Goal: Transaction & Acquisition: Purchase product/service

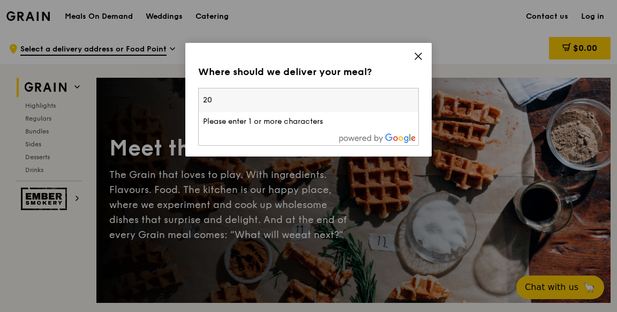
type input "2"
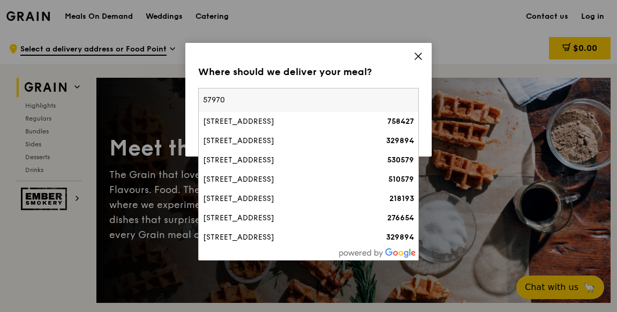
type input "579702"
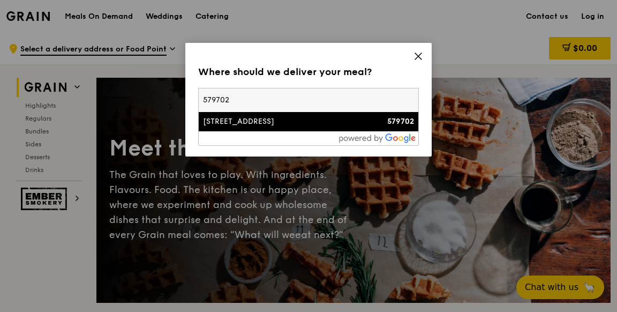
click at [227, 120] on div "[STREET_ADDRESS]" at bounding box center [282, 121] width 158 height 11
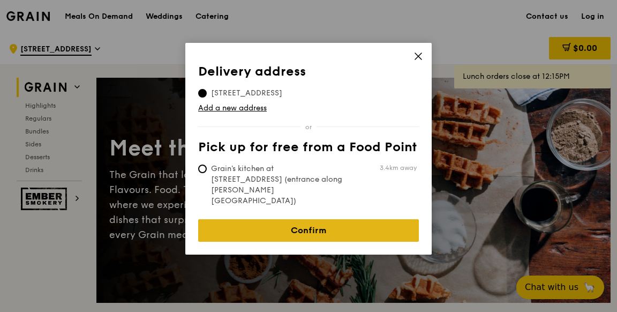
click at [352, 219] on link "Confirm" at bounding box center [308, 230] width 221 height 22
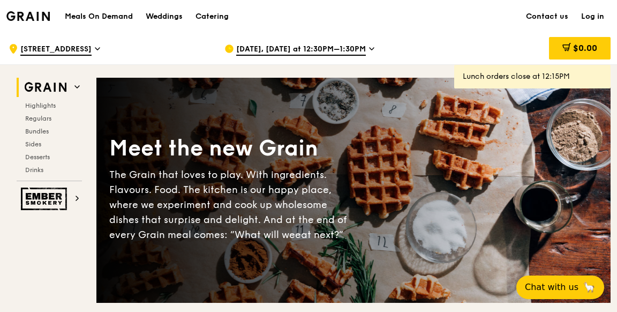
click at [333, 49] on span "Aug 22, Today at 12:30PM–1:30PM" at bounding box center [301, 50] width 130 height 12
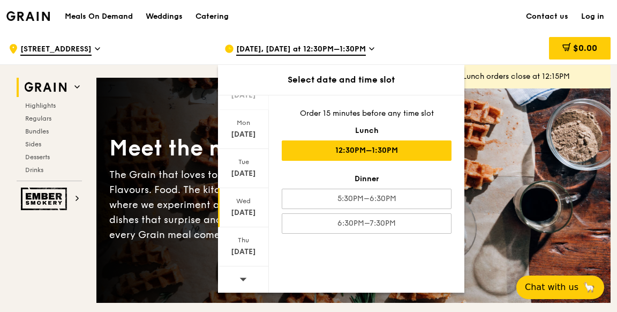
scroll to position [132, 0]
click at [243, 274] on icon at bounding box center [242, 278] width 7 height 8
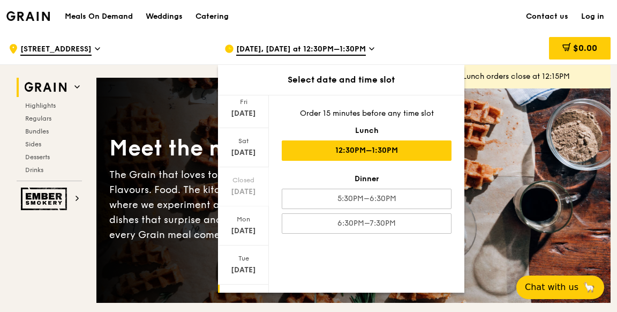
scroll to position [33, 0]
click at [250, 117] on div "[DATE]" at bounding box center [244, 115] width 48 height 11
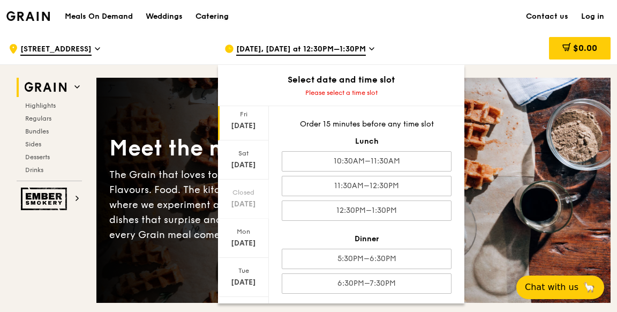
click at [203, 17] on div "Catering" at bounding box center [211, 17] width 33 height 32
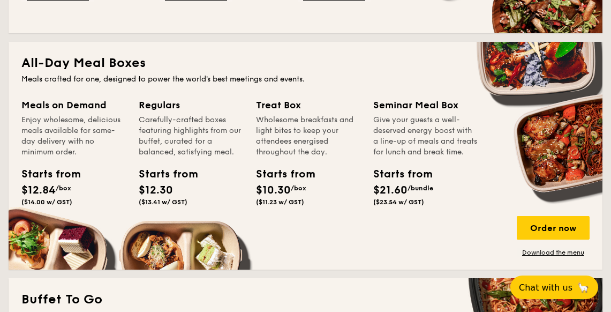
scroll to position [731, 0]
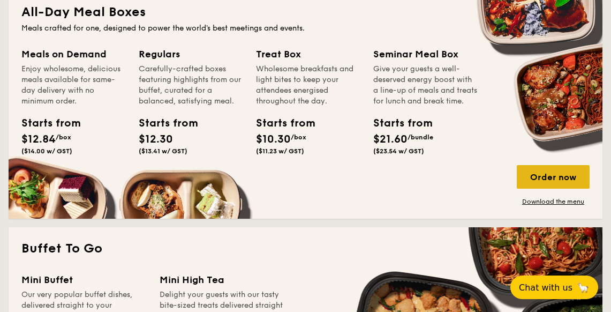
click at [550, 181] on div "Order now" at bounding box center [553, 177] width 73 height 24
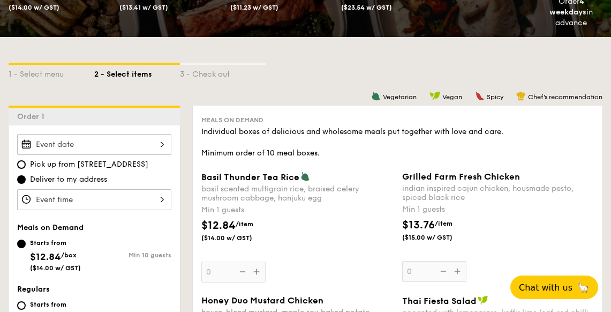
scroll to position [246, 0]
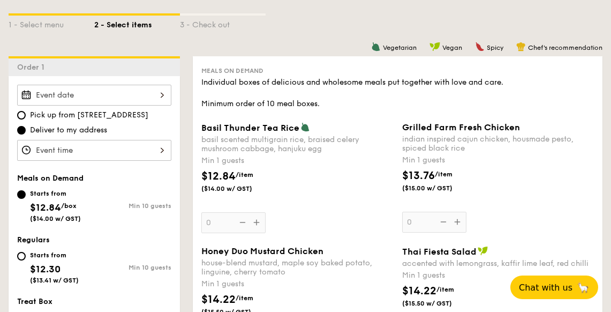
click at [122, 97] on input "Basil Thunder Tea [PERSON_NAME] scented multigrain rice, braised celery mushroo…" at bounding box center [94, 95] width 154 height 21
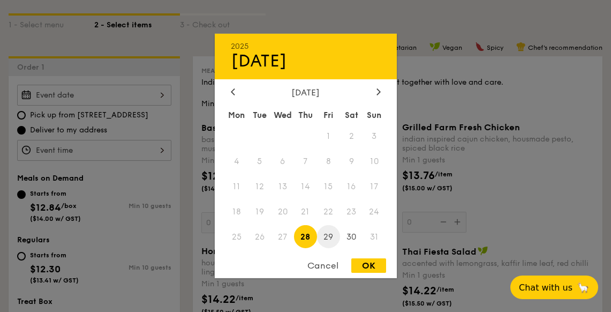
click at [325, 238] on span "29" at bounding box center [328, 236] width 23 height 23
click at [376, 267] on div "OK" at bounding box center [368, 265] width 35 height 14
type input "[DATE]"
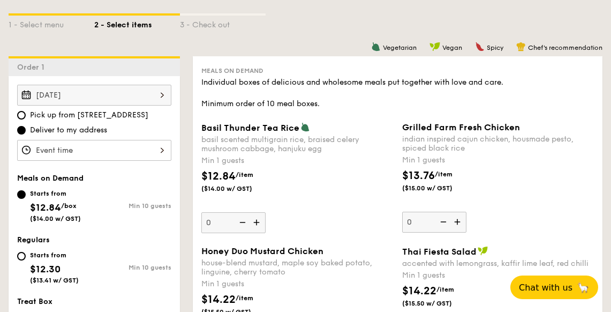
click at [120, 149] on input "Basil Thunder Tea [PERSON_NAME] scented multigrain rice, braised celery mushroo…" at bounding box center [94, 150] width 154 height 21
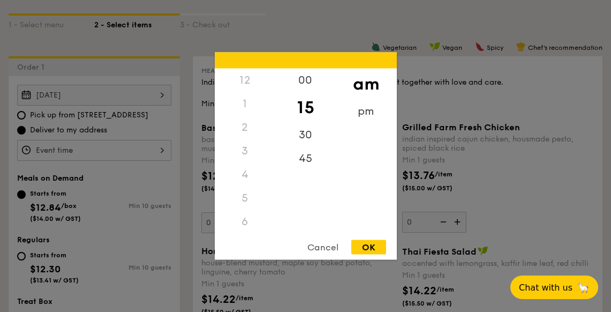
scroll to position [127, 0]
click at [301, 138] on div "30" at bounding box center [305, 138] width 61 height 31
click at [364, 246] on div "OK" at bounding box center [368, 247] width 35 height 14
type input "11:30AM"
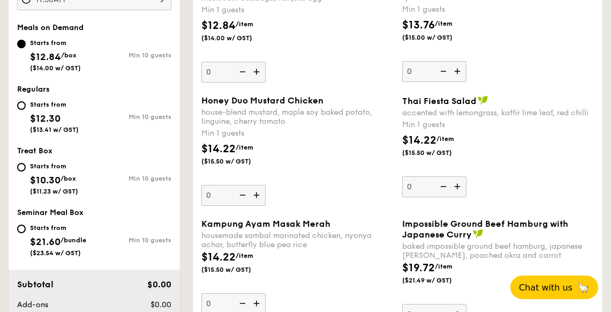
scroll to position [295, 0]
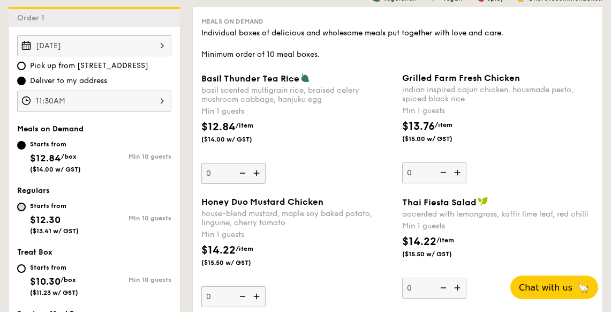
click at [20, 203] on input "Starts from $12.30 ($13.41 w/ GST) Min 10 guests" at bounding box center [21, 206] width 9 height 9
radio input "true"
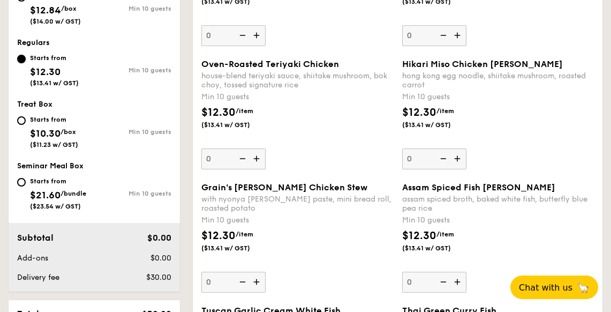
scroll to position [492, 0]
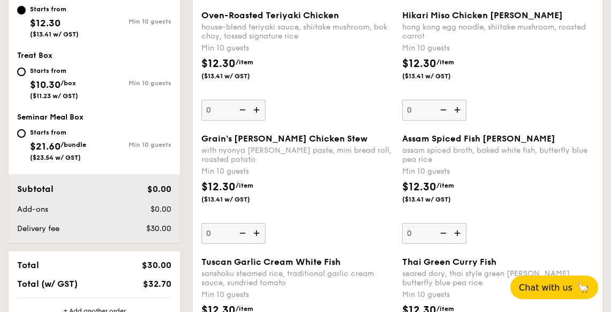
click at [221, 106] on input "0" at bounding box center [233, 110] width 64 height 21
type input "10"
click at [338, 93] on div "Oven-Roasted Teriyaki Chicken house-blend teriyaki sauce, shiitake mushroom, bo…" at bounding box center [297, 65] width 192 height 110
click at [266, 100] on input "10" at bounding box center [233, 110] width 64 height 21
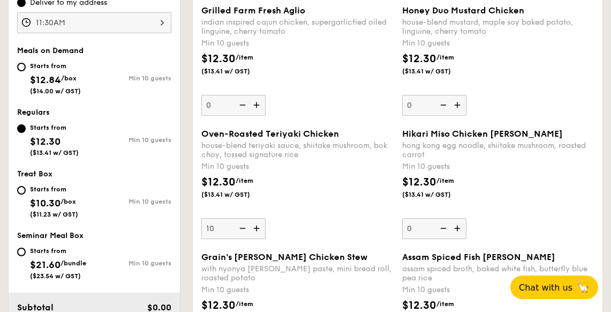
scroll to position [393, 0]
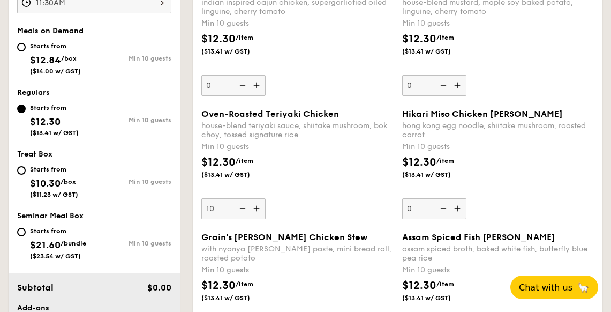
click at [379, 207] on div "Oven-Roasted Teriyaki Chicken house-blend teriyaki sauce, shiitake mushroom, bo…" at bounding box center [297, 164] width 192 height 110
click at [266, 207] on input "10" at bounding box center [233, 208] width 64 height 21
click at [72, 66] on div "Starts from $12.84 /box ($14.00 w/ GST)" at bounding box center [55, 57] width 51 height 35
click at [26, 51] on input "Starts from $12.84 /box ($14.00 w/ GST) Min 10 guests" at bounding box center [21, 47] width 9 height 9
radio input "true"
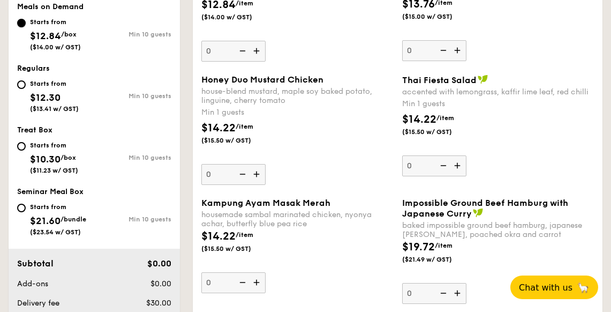
scroll to position [442, 0]
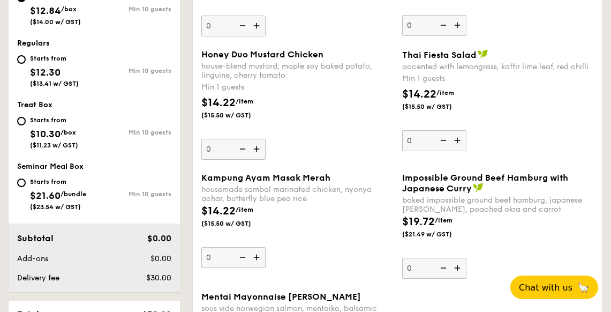
click at [57, 75] on span "$12.30" at bounding box center [45, 72] width 31 height 12
click at [26, 64] on input "Starts from $12.30 ($13.41 w/ GST) Min 10 guests" at bounding box center [21, 59] width 9 height 9
radio input "true"
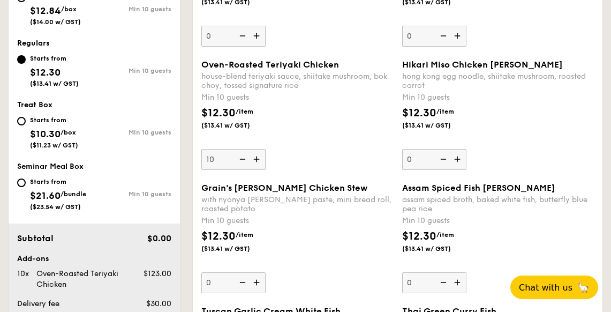
click at [221, 158] on input "10" at bounding box center [233, 159] width 64 height 21
drag, startPoint x: 305, startPoint y: 124, endPoint x: 312, endPoint y: 120, distance: 8.4
click at [313, 119] on div "$12.30 /item ($13.41 w/ GST)" at bounding box center [297, 123] width 201 height 37
click at [266, 149] on input "20" at bounding box center [233, 159] width 64 height 21
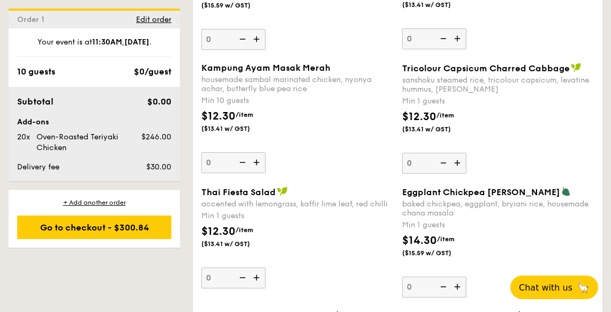
scroll to position [934, 0]
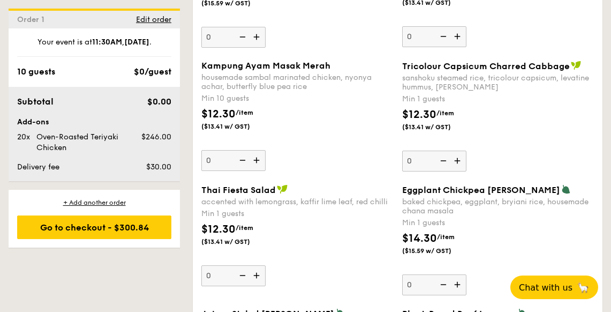
type input "10"
click at [221, 163] on input "0" at bounding box center [233, 160] width 64 height 21
type input "10"
click at [324, 131] on div "$12.30 /item ($13.41 w/ GST)" at bounding box center [297, 124] width 201 height 37
click at [266, 150] on input "10" at bounding box center [233, 160] width 64 height 21
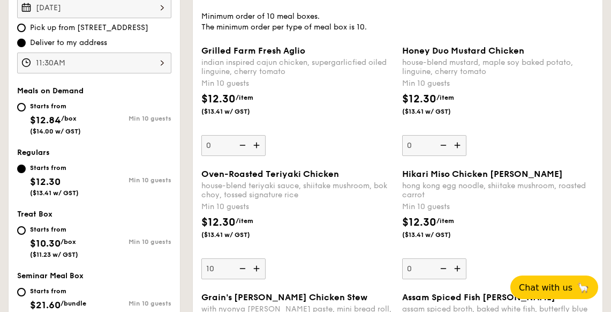
scroll to position [398, 0]
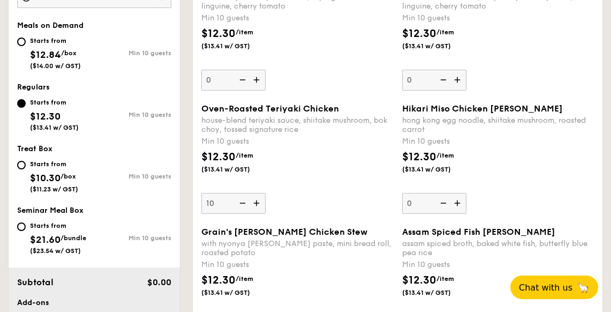
click at [225, 201] on input "10" at bounding box center [233, 203] width 64 height 21
type input "20"
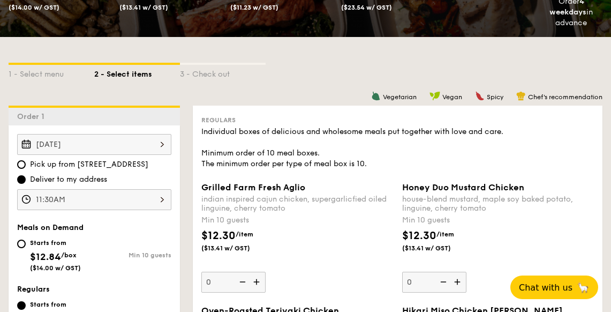
scroll to position [246, 0]
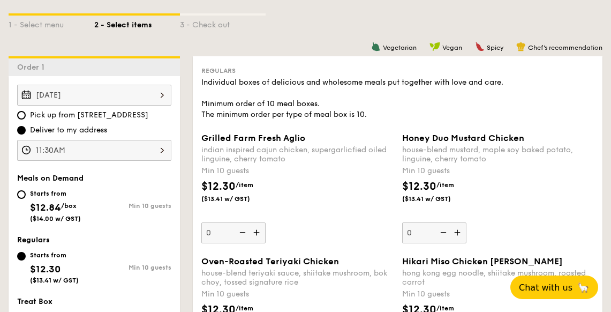
click at [113, 145] on input "11:30AM" at bounding box center [94, 150] width 154 height 21
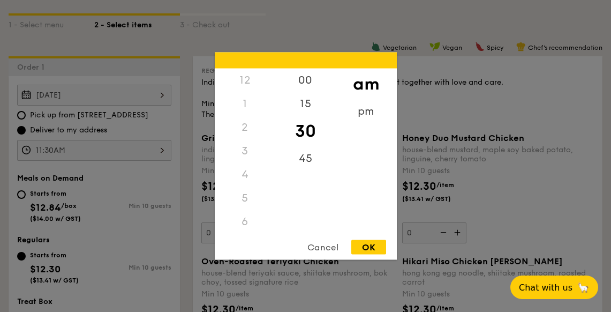
scroll to position [127, 0]
click at [305, 118] on div "30" at bounding box center [305, 131] width 61 height 31
click at [306, 81] on div "00" at bounding box center [305, 84] width 61 height 31
click at [363, 248] on div "OK" at bounding box center [368, 247] width 35 height 14
type input "11:00AM"
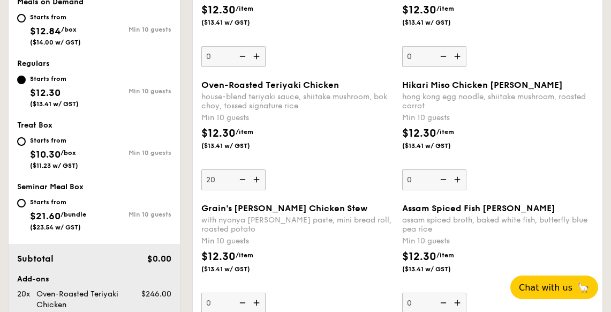
scroll to position [442, 0]
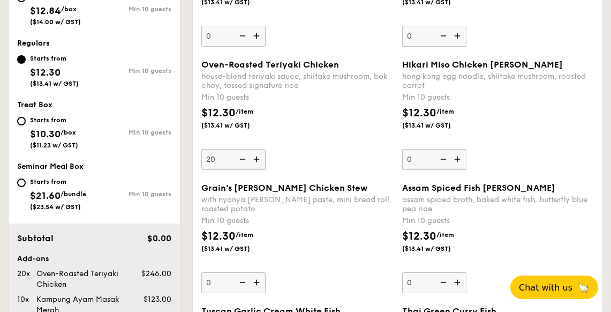
drag, startPoint x: 228, startPoint y: 157, endPoint x: 215, endPoint y: 157, distance: 13.4
click at [215, 156] on input "20" at bounding box center [233, 159] width 64 height 21
click at [241, 158] on img at bounding box center [241, 159] width 16 height 20
click at [241, 158] on input "20" at bounding box center [233, 159] width 64 height 21
click at [241, 158] on img at bounding box center [241, 159] width 16 height 20
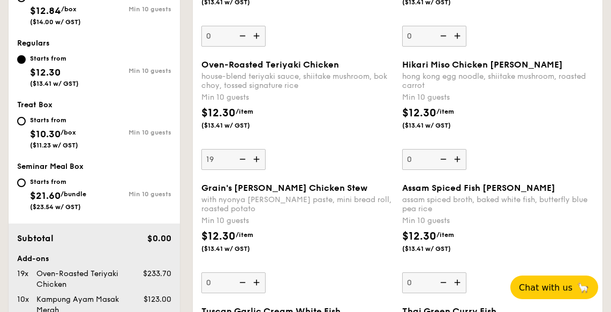
click at [241, 158] on input "19" at bounding box center [233, 159] width 64 height 21
click at [241, 158] on img at bounding box center [241, 159] width 16 height 20
click at [241, 158] on input "18" at bounding box center [233, 159] width 64 height 21
click at [241, 158] on img at bounding box center [241, 159] width 16 height 20
click at [241, 158] on input "17" at bounding box center [233, 159] width 64 height 21
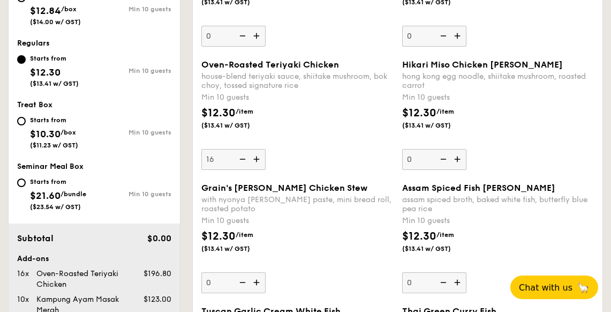
click at [241, 158] on img at bounding box center [241, 159] width 16 height 20
click at [241, 158] on input "16" at bounding box center [233, 159] width 64 height 21
click at [241, 158] on img at bounding box center [241, 159] width 16 height 20
click at [241, 158] on input "15" at bounding box center [233, 159] width 64 height 21
click at [241, 158] on img at bounding box center [241, 159] width 16 height 20
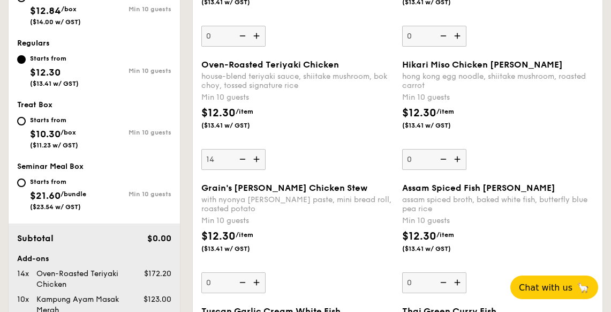
click at [241, 158] on input "14" at bounding box center [233, 159] width 64 height 21
click at [241, 158] on img at bounding box center [241, 159] width 16 height 20
click at [241, 158] on input "13" at bounding box center [233, 159] width 64 height 21
click at [241, 158] on img at bounding box center [241, 159] width 16 height 20
click at [241, 158] on input "12" at bounding box center [233, 159] width 64 height 21
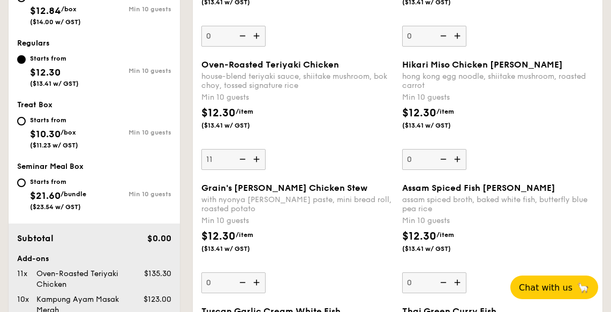
click at [240, 158] on img at bounding box center [241, 159] width 16 height 20
click at [240, 158] on input "11" at bounding box center [233, 159] width 64 height 21
click at [240, 158] on img at bounding box center [241, 159] width 16 height 20
click at [240, 158] on input "10" at bounding box center [233, 159] width 64 height 21
type input "0"
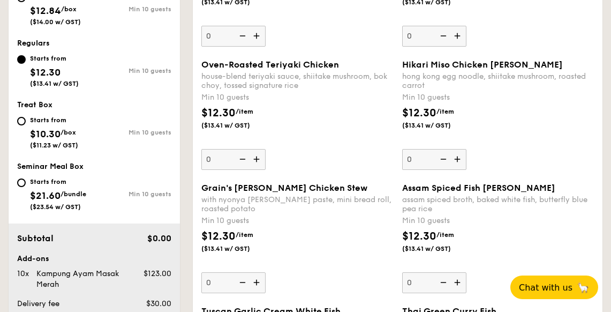
click at [240, 158] on img at bounding box center [241, 159] width 16 height 20
click at [240, 158] on input "0" at bounding box center [233, 159] width 64 height 21
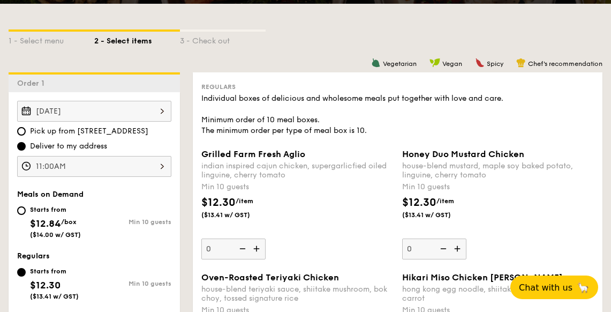
scroll to position [298, 0]
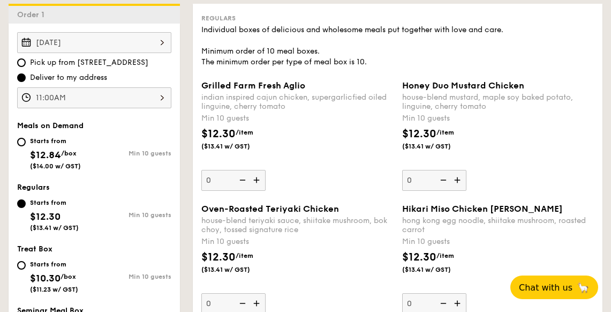
click at [39, 137] on div "Starts from" at bounding box center [55, 141] width 51 height 9
click at [26, 138] on input "Starts from $12.84 /box ($14.00 w/ GST) Min 10 guests" at bounding box center [21, 142] width 9 height 9
radio input "true"
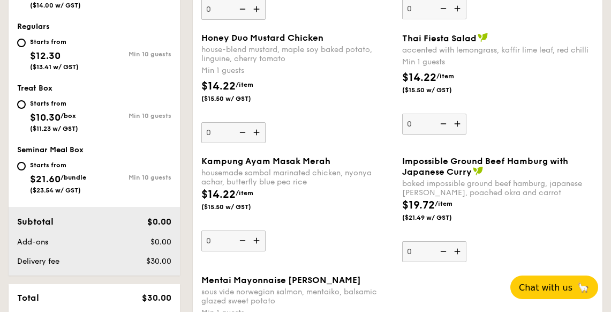
scroll to position [446, 0]
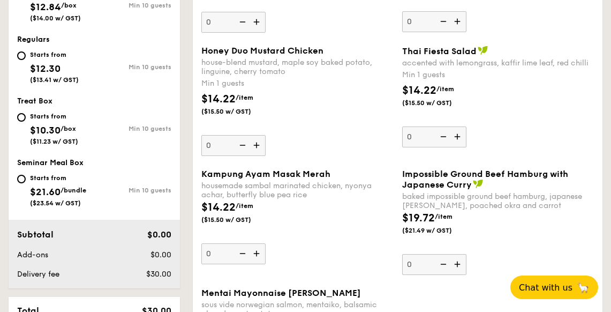
click at [62, 70] on div "Starts from $12.30 ($13.41 w/ GST)" at bounding box center [54, 65] width 49 height 35
click at [26, 60] on input "Starts from $12.30 ($13.41 w/ GST) Min 10 guests" at bounding box center [21, 55] width 9 height 9
radio input "true"
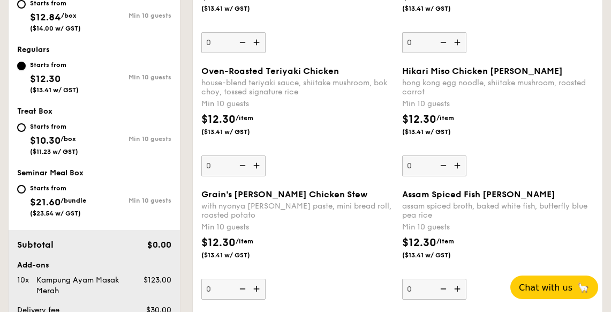
scroll to position [347, 0]
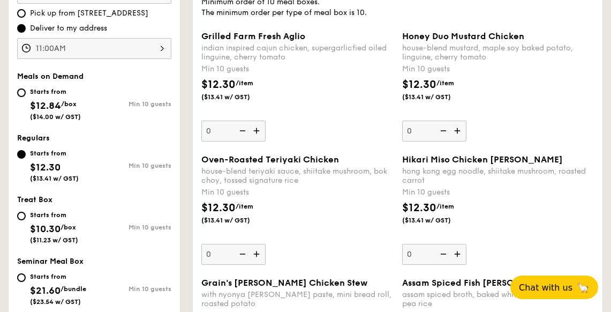
click at [71, 114] on span "($14.00 w/ GST)" at bounding box center [55, 116] width 51 height 7
click at [26, 97] on input "Starts from $12.84 /box ($14.00 w/ GST) Min 10 guests" at bounding box center [21, 92] width 9 height 9
radio input "true"
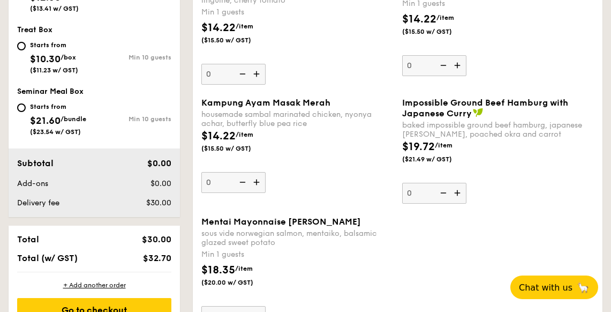
scroll to position [495, 0]
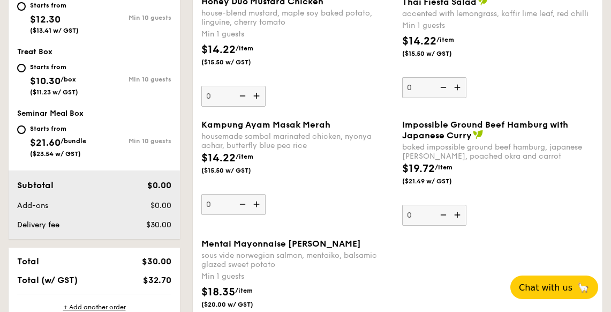
click at [66, 91] on span "($11.23 w/ GST)" at bounding box center [54, 91] width 48 height 7
click at [26, 72] on input "Starts from $10.30 /box ($11.23 w/ GST) Min 10 guests" at bounding box center [21, 68] width 9 height 9
radio input "true"
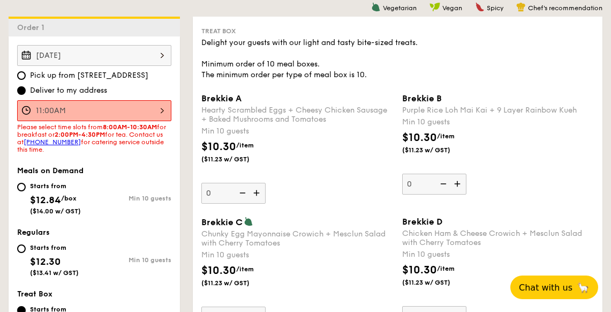
scroll to position [234, 0]
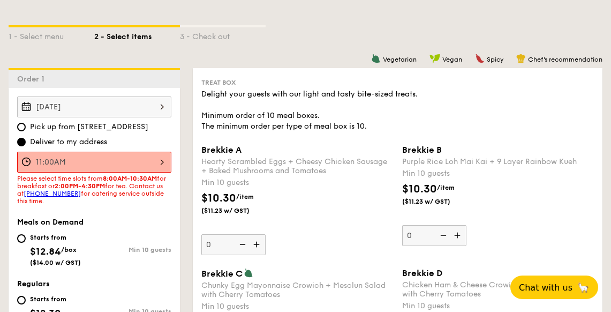
click at [103, 157] on input "11:00AM" at bounding box center [94, 162] width 154 height 21
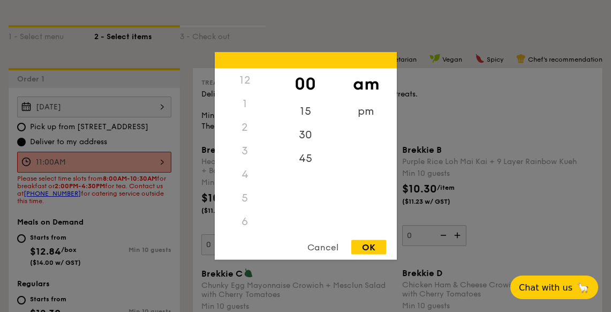
scroll to position [127, 0]
click at [304, 112] on div "15" at bounding box center [305, 115] width 61 height 31
click at [365, 241] on div "OK" at bounding box center [368, 247] width 35 height 14
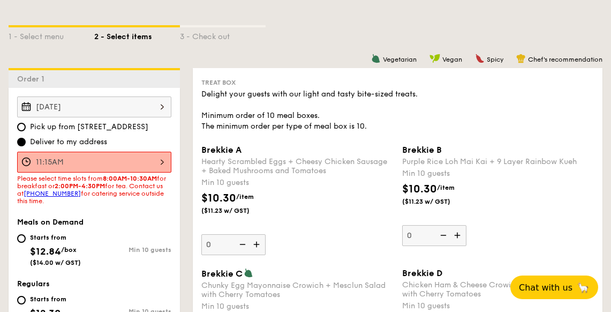
click at [144, 209] on div "[DATE] Pick up from [STREET_ADDRESS] Deliver to my address 11:15AM Please selec…" at bounding box center [94, 310] width 171 height 444
click at [153, 114] on input "[DATE]" at bounding box center [94, 106] width 154 height 21
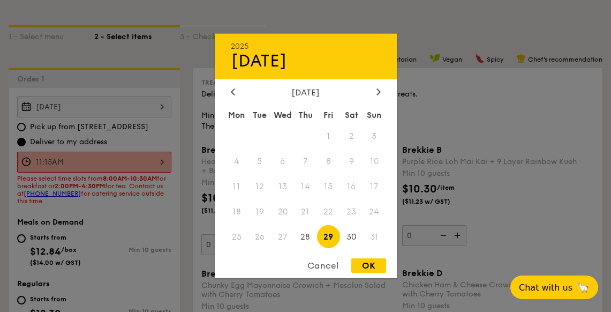
click at [326, 235] on span "29" at bounding box center [328, 236] width 23 height 23
click at [359, 266] on div "OK" at bounding box center [368, 265] width 35 height 14
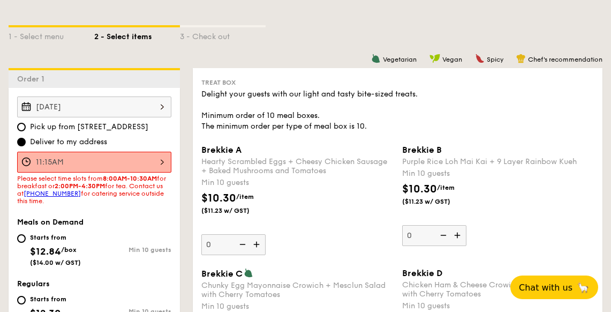
click at [152, 216] on div "[DATE] Pick up from [STREET_ADDRESS] Deliver to my address 11:15AM Please selec…" at bounding box center [94, 310] width 171 height 444
click at [158, 161] on input "11:15AM" at bounding box center [94, 162] width 154 height 21
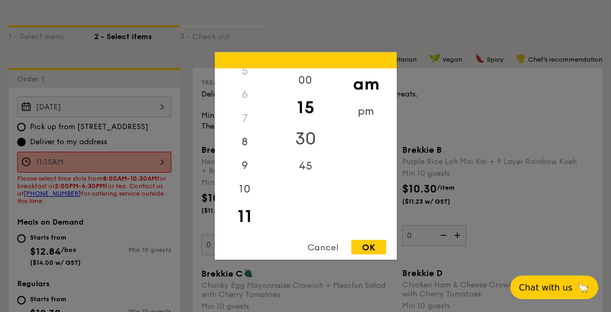
click at [309, 133] on div "30" at bounding box center [305, 138] width 61 height 31
drag, startPoint x: 373, startPoint y: 243, endPoint x: 371, endPoint y: 248, distance: 5.8
click at [370, 247] on div "OK" at bounding box center [368, 247] width 35 height 14
type input "11:30AM"
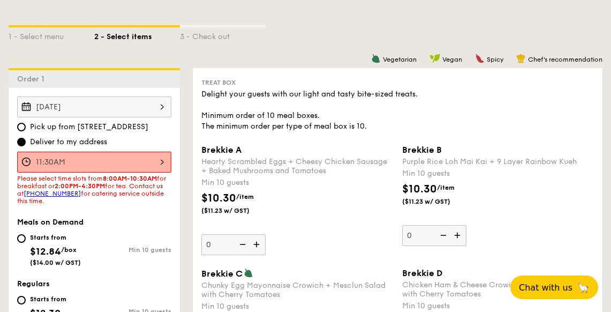
click at [134, 162] on input "11:30AM" at bounding box center [94, 162] width 154 height 21
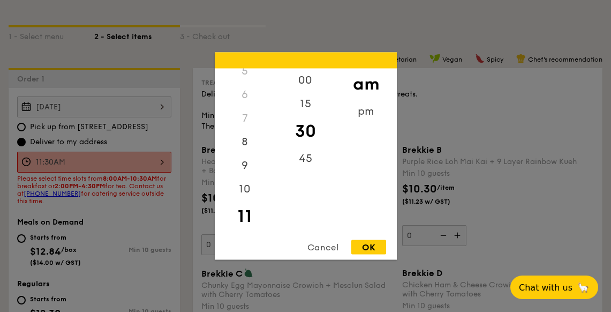
click at [141, 208] on div at bounding box center [305, 156] width 611 height 312
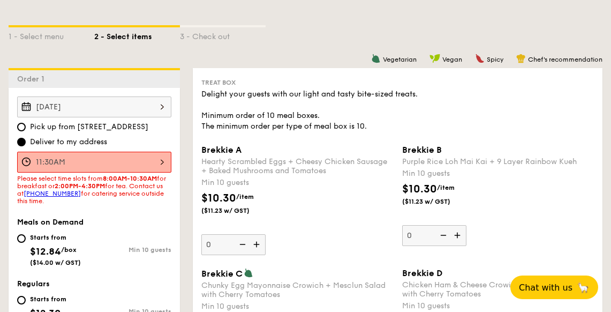
scroll to position [381, 0]
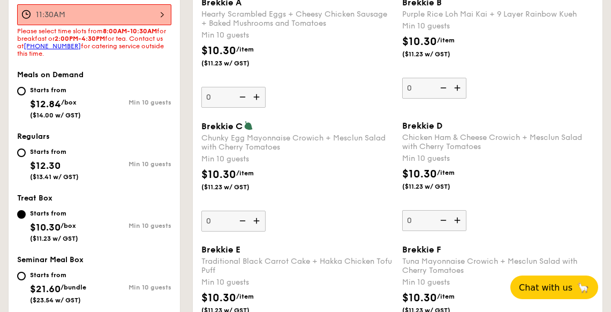
click at [70, 146] on div "Starts from $12.30 ($13.41 w/ GST)" at bounding box center [54, 162] width 49 height 35
click at [26, 148] on input "Starts from $12.30 ($13.41 w/ GST) Min 10 guests" at bounding box center [21, 152] width 9 height 9
radio input "true"
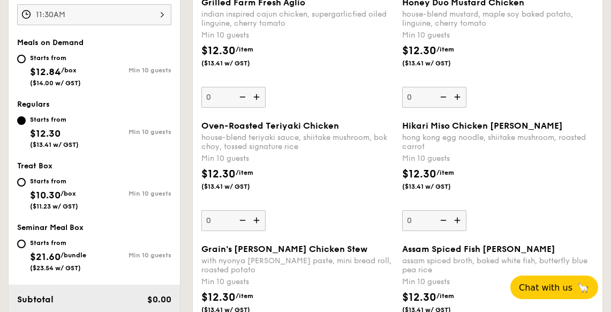
click at [65, 160] on div "Meals on Demand Starts from $12.84 /box ($14.00 w/ GST) Min 10 guests Regulars …" at bounding box center [94, 160] width 171 height 244
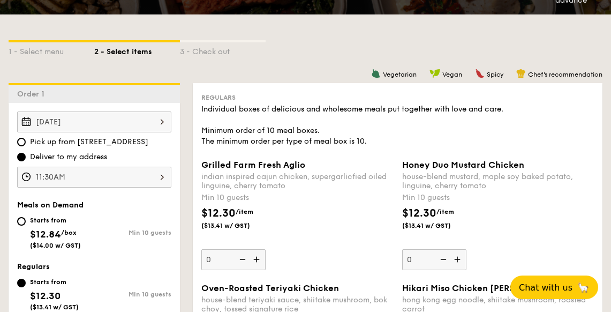
scroll to position [234, 0]
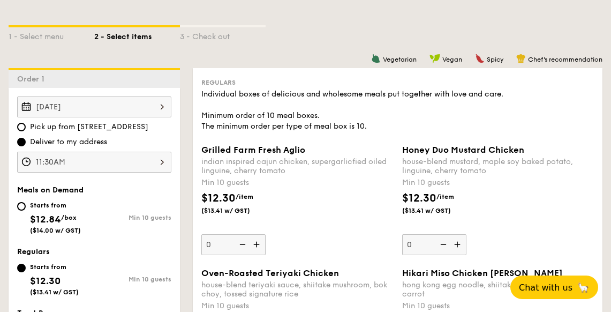
click at [111, 156] on input "11:30AM" at bounding box center [94, 162] width 154 height 21
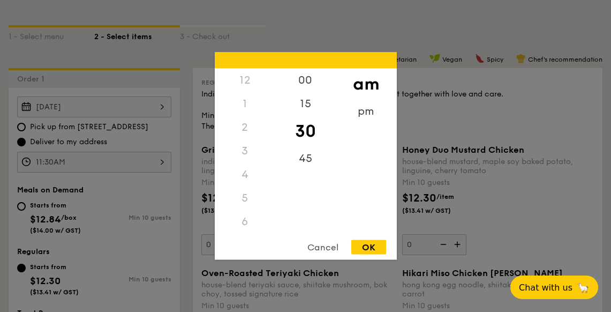
scroll to position [127, 0]
click at [309, 77] on div "00" at bounding box center [305, 84] width 61 height 31
click at [359, 243] on div "OK" at bounding box center [368, 247] width 35 height 14
type input "11:00AM"
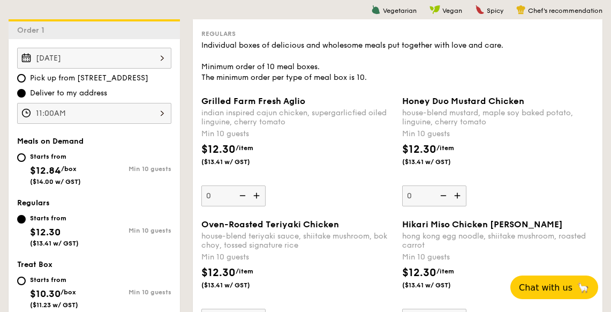
scroll to position [381, 0]
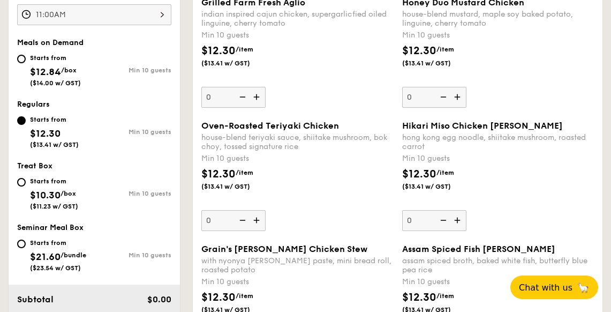
click at [214, 216] on input "0" at bounding box center [233, 220] width 64 height 21
type input "3"
click at [337, 200] on div "$12.30 /item ($13.41 w/ GST)" at bounding box center [297, 184] width 201 height 37
click at [266, 210] on input "20" at bounding box center [233, 220] width 64 height 21
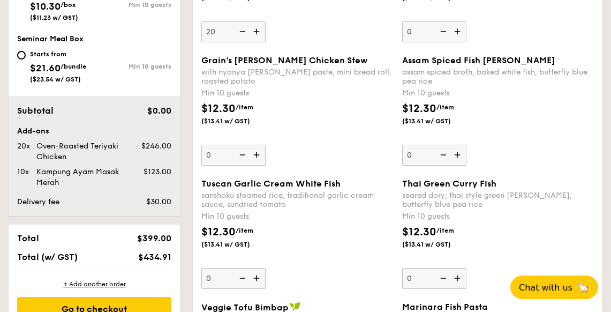
scroll to position [628, 0]
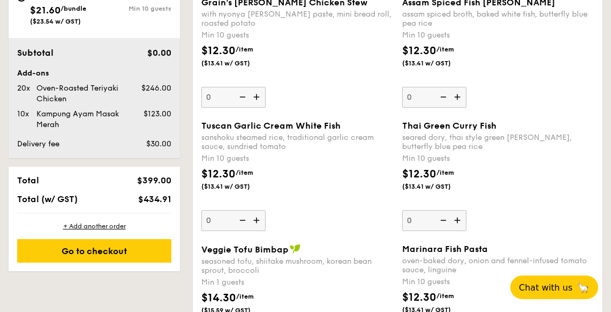
click at [221, 215] on input "0" at bounding box center [233, 220] width 64 height 21
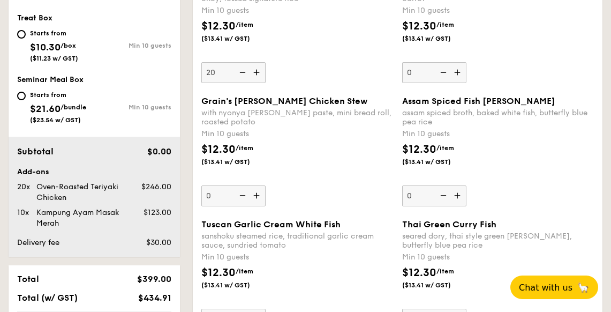
scroll to position [480, 0]
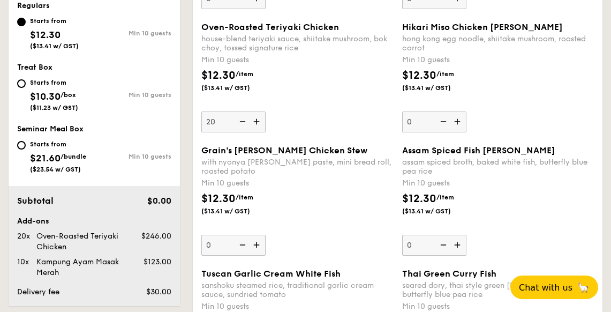
click at [225, 117] on input "20" at bounding box center [233, 121] width 64 height 21
drag, startPoint x: 230, startPoint y: 121, endPoint x: 175, endPoint y: 122, distance: 55.2
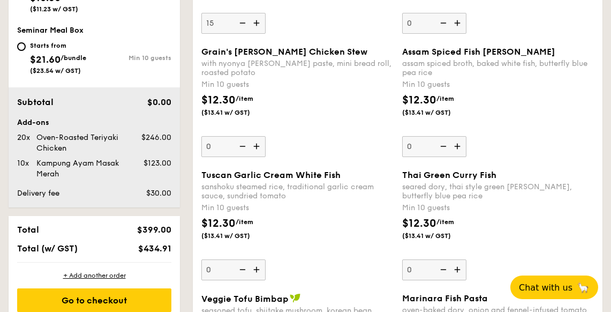
scroll to position [628, 0]
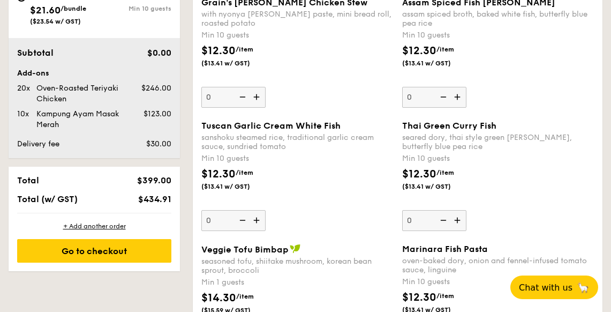
type input "15"
click at [216, 220] on input "0" at bounding box center [233, 220] width 64 height 21
drag, startPoint x: 216, startPoint y: 220, endPoint x: 198, endPoint y: 217, distance: 18.4
click at [198, 217] on div "Tuscan Garlic Cream White Fish sanshoku steamed rice, traditional garlic cream …" at bounding box center [297, 175] width 201 height 110
type input "15"
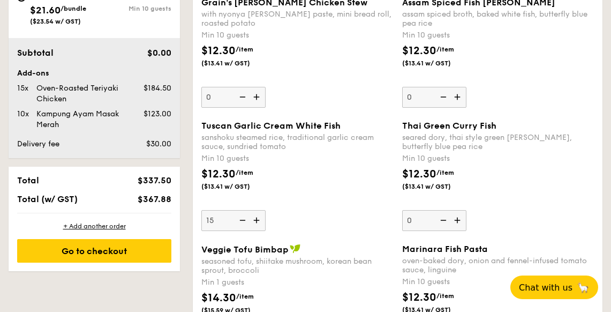
drag, startPoint x: 347, startPoint y: 214, endPoint x: 342, endPoint y: 213, distance: 6.0
click at [342, 213] on div "Tuscan Garlic Cream White Fish sanshoku steamed rice, traditional garlic cream …" at bounding box center [297, 175] width 192 height 110
click at [266, 213] on input "15" at bounding box center [233, 220] width 64 height 21
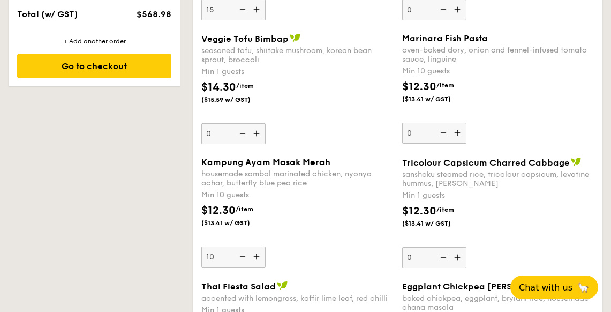
scroll to position [873, 0]
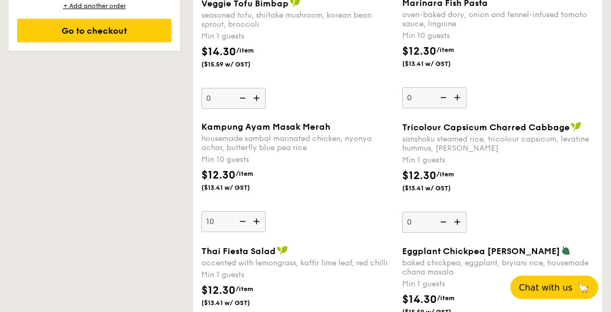
click at [217, 223] on input "10" at bounding box center [233, 221] width 64 height 21
type input "15"
click at [329, 205] on div "Kampung Ayam Masak Merah housemade sambal marinated chicken, nyonya achar, butt…" at bounding box center [297, 177] width 192 height 110
click at [266, 211] on input "15" at bounding box center [233, 221] width 64 height 21
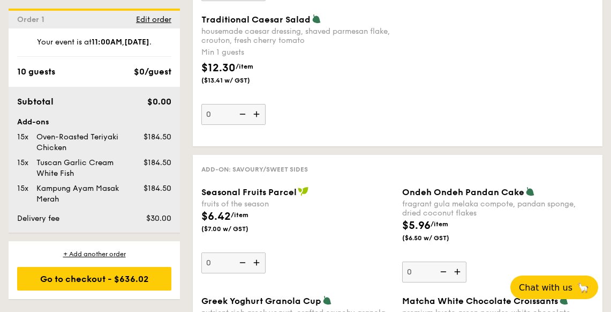
scroll to position [1513, 0]
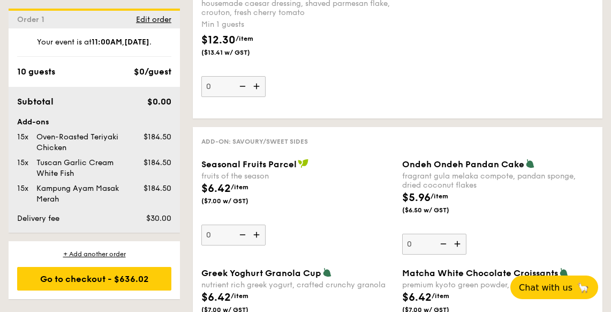
click at [220, 232] on input "0" at bounding box center [233, 234] width 64 height 21
type input "45"
click at [302, 196] on div "$6.42 /item ($7.00 w/ GST)" at bounding box center [297, 198] width 201 height 37
click at [266, 224] on input "45" at bounding box center [233, 234] width 64 height 21
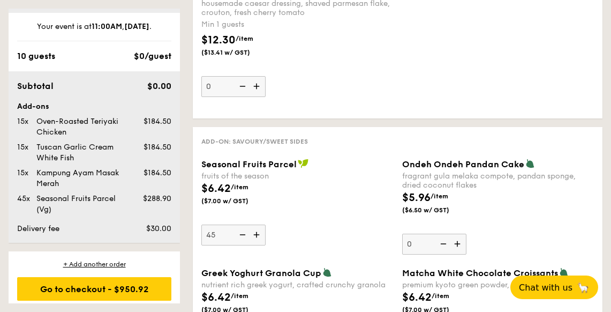
scroll to position [22, 0]
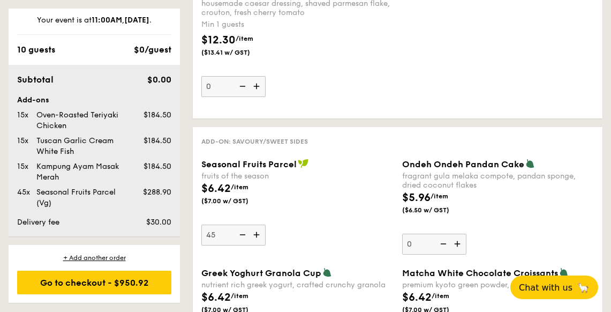
click at [265, 163] on span "Seasonal Fruits Parcel" at bounding box center [248, 164] width 95 height 10
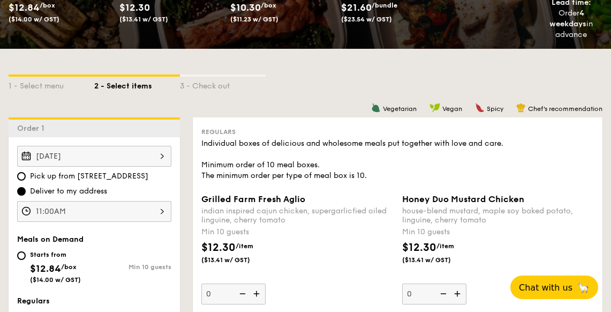
scroll to position [480, 0]
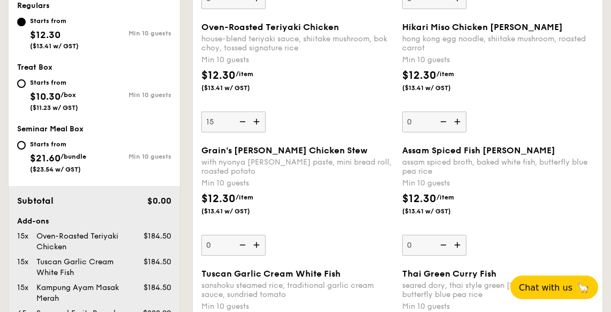
click at [221, 122] on input "15" at bounding box center [233, 121] width 64 height 21
type input "20"
click at [319, 103] on div "$12.30 /item ($13.41 w/ GST)" at bounding box center [297, 85] width 201 height 37
click at [266, 111] on input "20" at bounding box center [233, 121] width 64 height 21
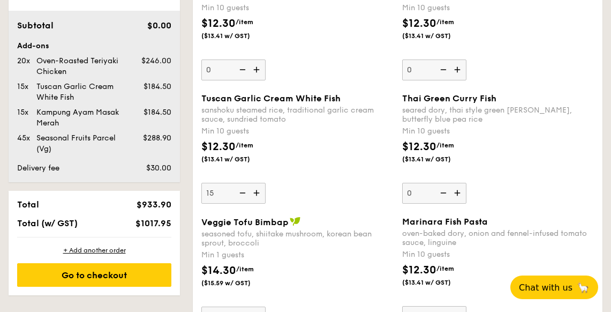
scroll to position [676, 0]
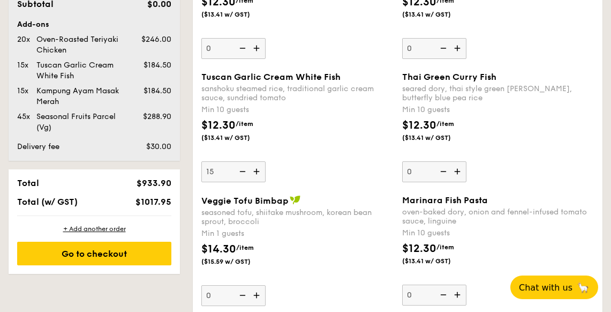
click at [213, 162] on input "15" at bounding box center [233, 171] width 64 height 21
drag, startPoint x: 217, startPoint y: 169, endPoint x: 189, endPoint y: 168, distance: 27.9
type input "20"
click at [364, 143] on div "$12.30 /item ($13.41 w/ GST)" at bounding box center [297, 135] width 201 height 37
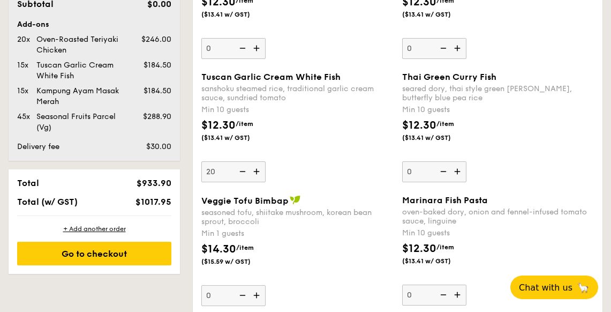
click at [266, 161] on input "20" at bounding box center [233, 171] width 64 height 21
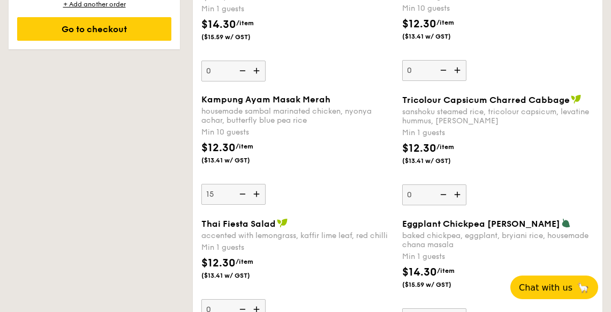
scroll to position [923, 0]
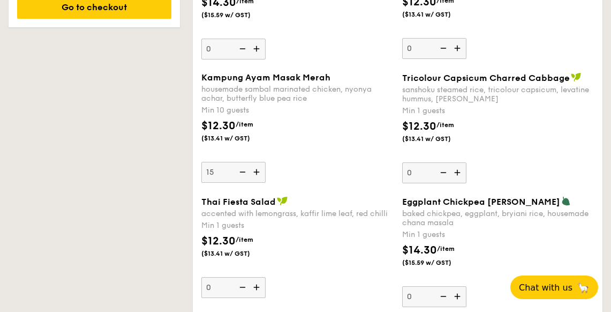
click at [223, 166] on input "15" at bounding box center [233, 172] width 64 height 21
drag, startPoint x: 221, startPoint y: 169, endPoint x: 198, endPoint y: 168, distance: 23.6
click at [198, 168] on div "Kampung Ayam Masak Merah housemade sambal marinated chicken, nyonya achar, butt…" at bounding box center [297, 127] width 201 height 110
drag, startPoint x: 302, startPoint y: 145, endPoint x: 335, endPoint y: 134, distance: 34.9
click at [335, 134] on div "$12.30 /item ($13.41 w/ GST)" at bounding box center [297, 136] width 201 height 37
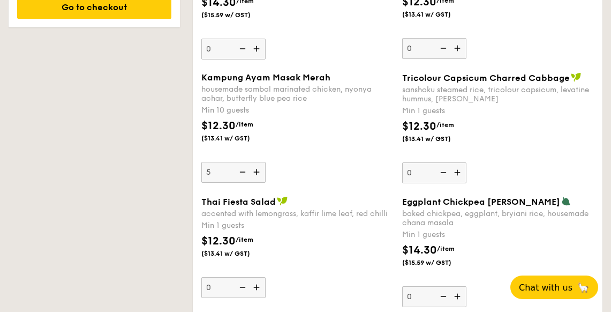
click at [266, 162] on input "5" at bounding box center [233, 172] width 64 height 21
type input "10"
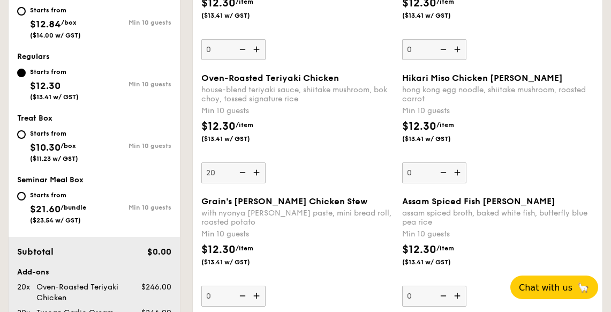
scroll to position [430, 0]
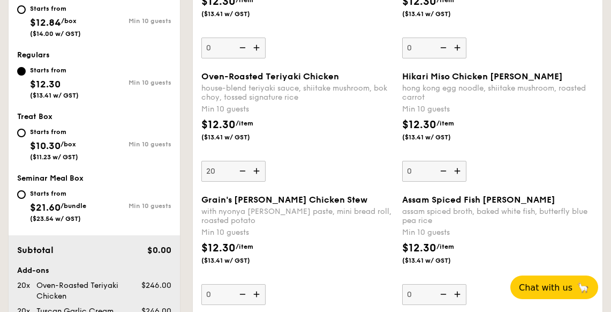
click at [223, 174] on input "20" at bounding box center [233, 171] width 64 height 21
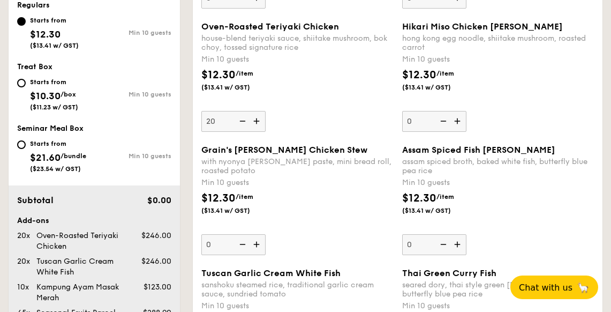
scroll to position [480, 0]
drag, startPoint x: 222, startPoint y: 125, endPoint x: 199, endPoint y: 121, distance: 23.9
click at [199, 120] on div "Oven-Roasted Teriyaki Chicken house-blend teriyaki sauce, shiitake mushroom, bo…" at bounding box center [297, 77] width 201 height 110
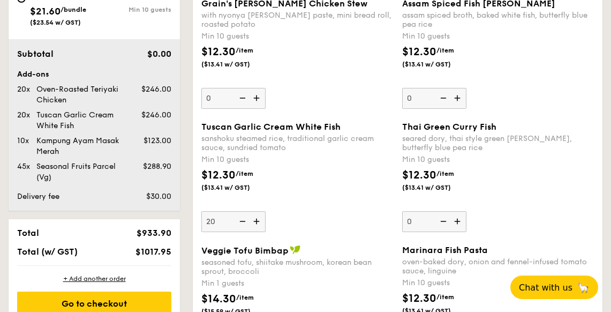
scroll to position [676, 0]
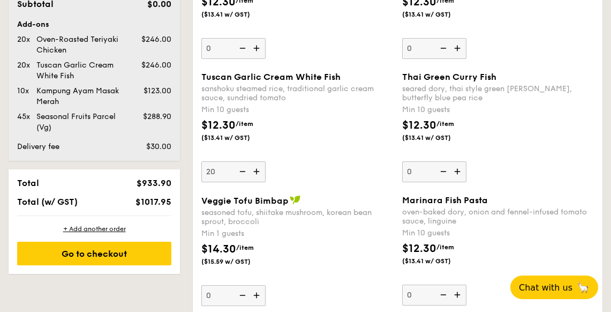
type input "15"
click at [217, 172] on input "20" at bounding box center [233, 171] width 64 height 21
type input "15"
click at [287, 192] on div "Tuscan Garlic Cream White Fish sanshoku steamed rice, traditional garlic cream …" at bounding box center [397, 133] width 401 height 123
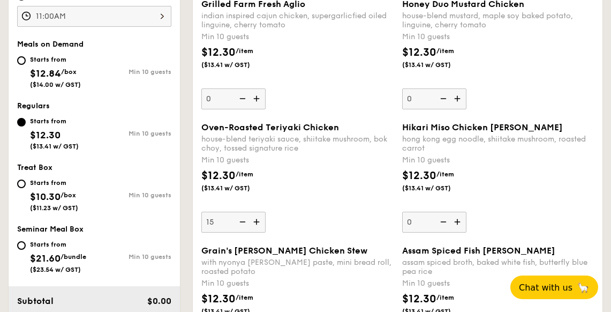
scroll to position [234, 0]
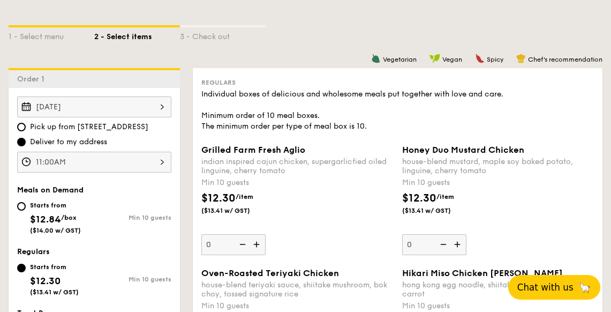
drag, startPoint x: 553, startPoint y: 293, endPoint x: 549, endPoint y: 289, distance: 6.1
click at [548, 288] on span "Chat with us" at bounding box center [545, 287] width 56 height 11
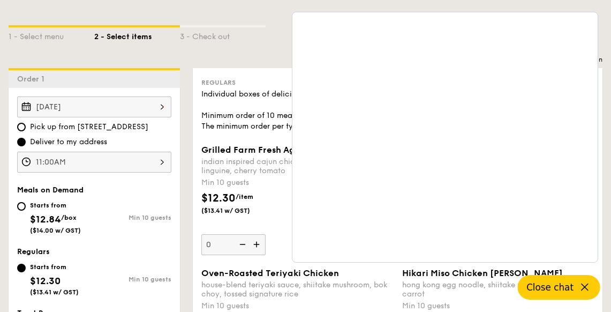
click at [253, 57] on div "Vegetarian Vegan Spicy Chef's recommendation" at bounding box center [398, 59] width 410 height 10
click at [588, 286] on icon at bounding box center [584, 287] width 13 height 13
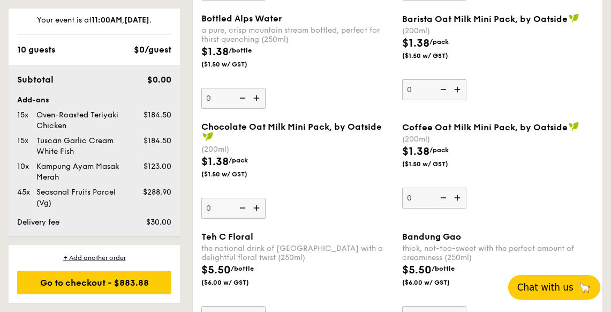
scroll to position [2664, 0]
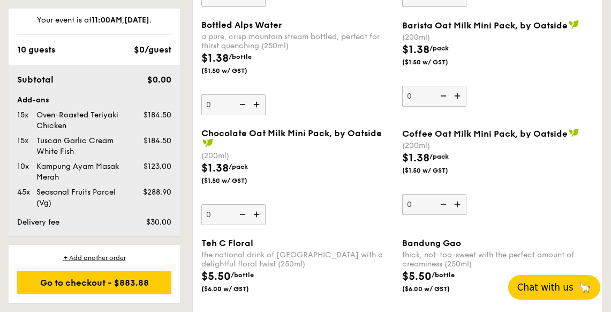
click at [526, 288] on span "Chat with us" at bounding box center [545, 287] width 56 height 11
